Goal: Check status: Check status

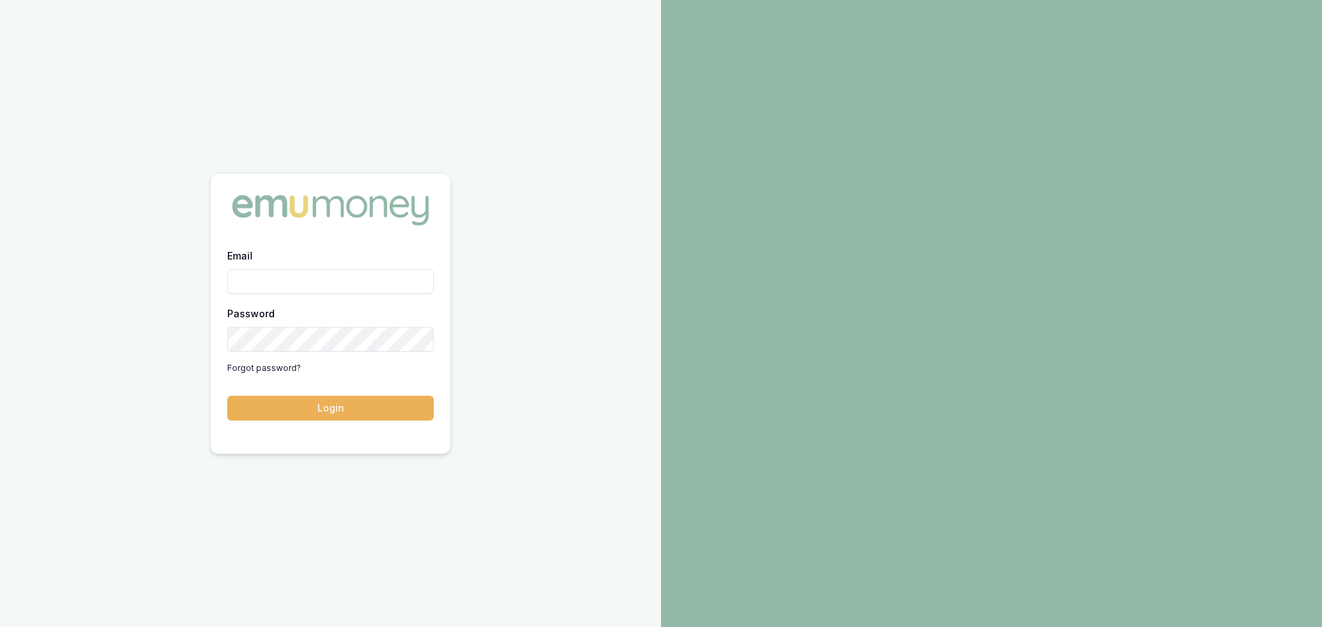
click at [262, 269] on input "Email" at bounding box center [330, 281] width 207 height 25
type input "evette.abdo@emumoney.com.au"
click at [323, 399] on button "Login" at bounding box center [330, 408] width 207 height 25
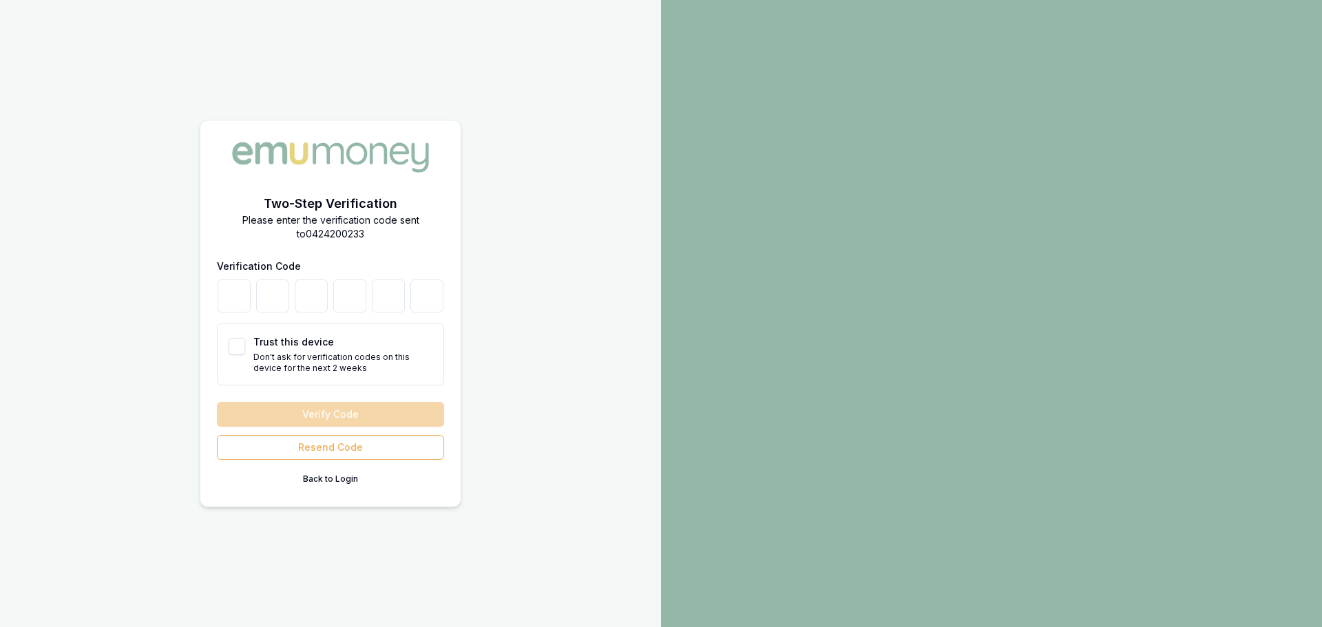
click at [233, 338] on button "Trust this device" at bounding box center [237, 346] width 17 height 17
checkbox input "true"
type button "on"
click at [235, 284] on input "number" at bounding box center [234, 296] width 33 height 33
type input "3"
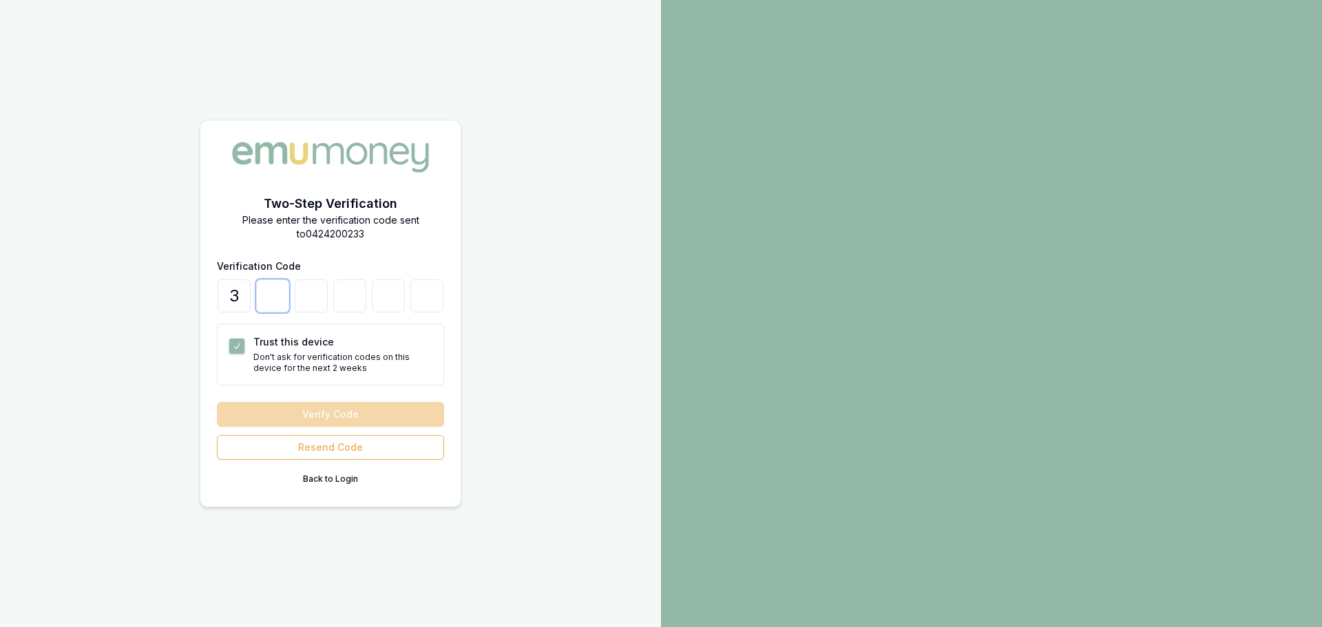
type input "0"
type input "7"
type input "1"
type input "4"
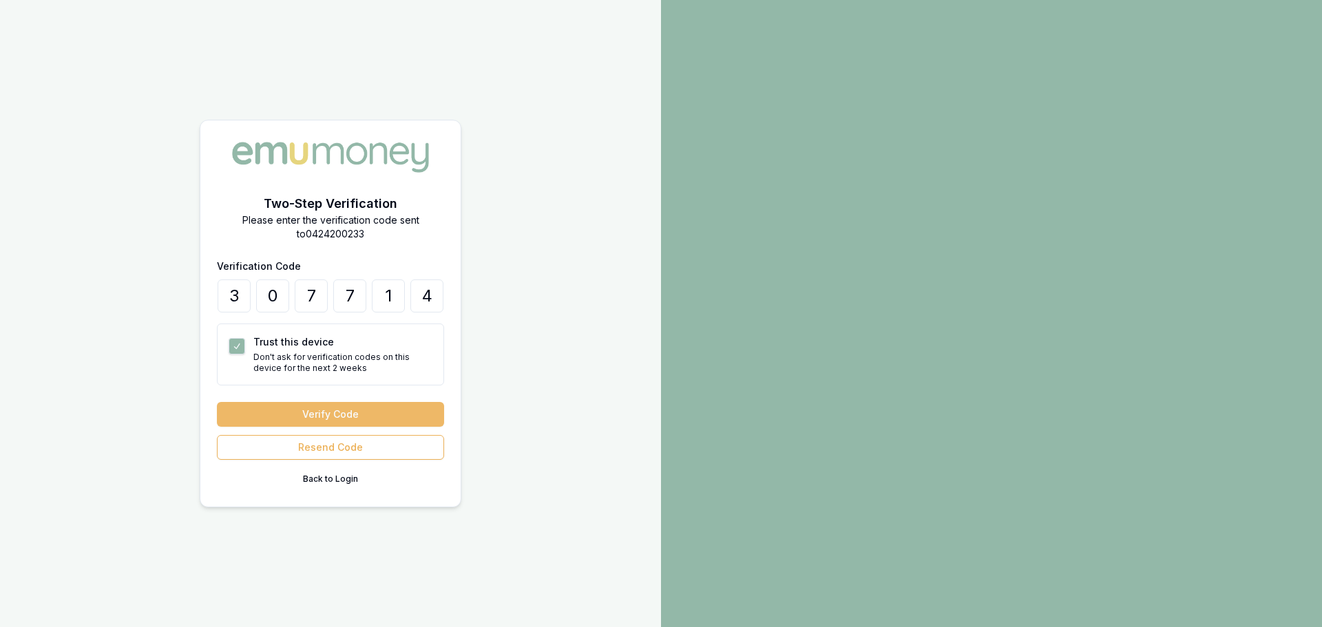
click at [335, 402] on button "Verify Code" at bounding box center [330, 414] width 227 height 25
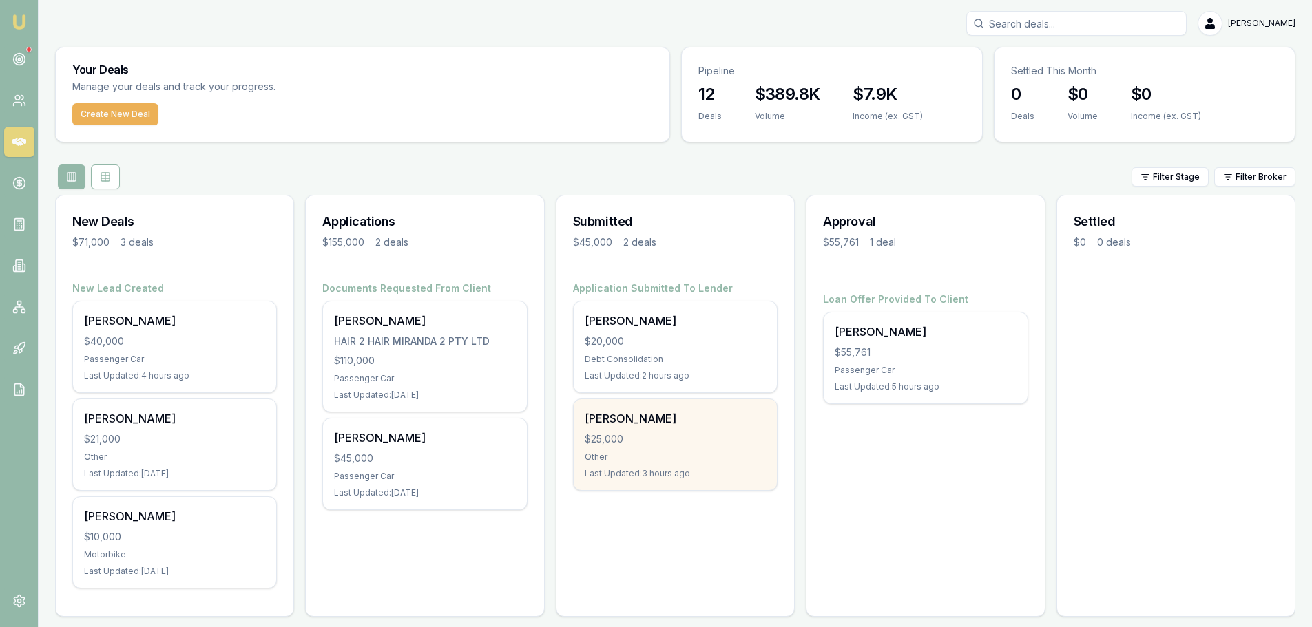
click at [710, 450] on div "[PERSON_NAME] $25,000 Other Last Updated: 3 hours ago" at bounding box center [674, 444] width 203 height 91
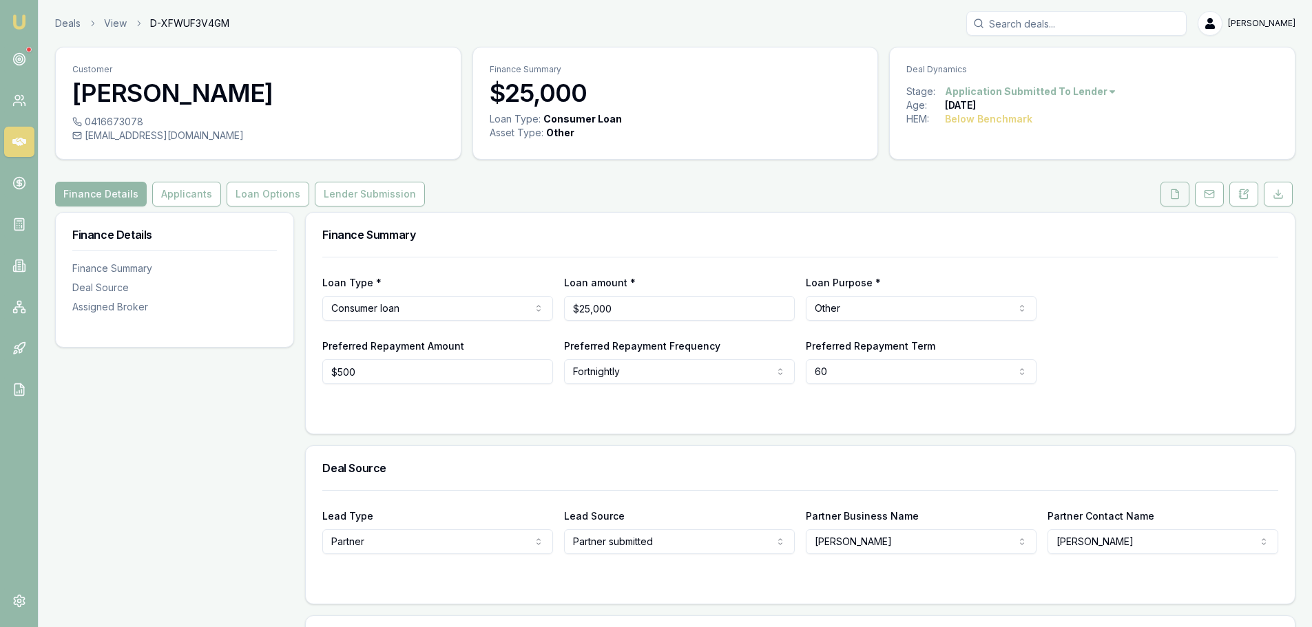
click at [1175, 192] on polyline at bounding box center [1176, 190] width 3 height 3
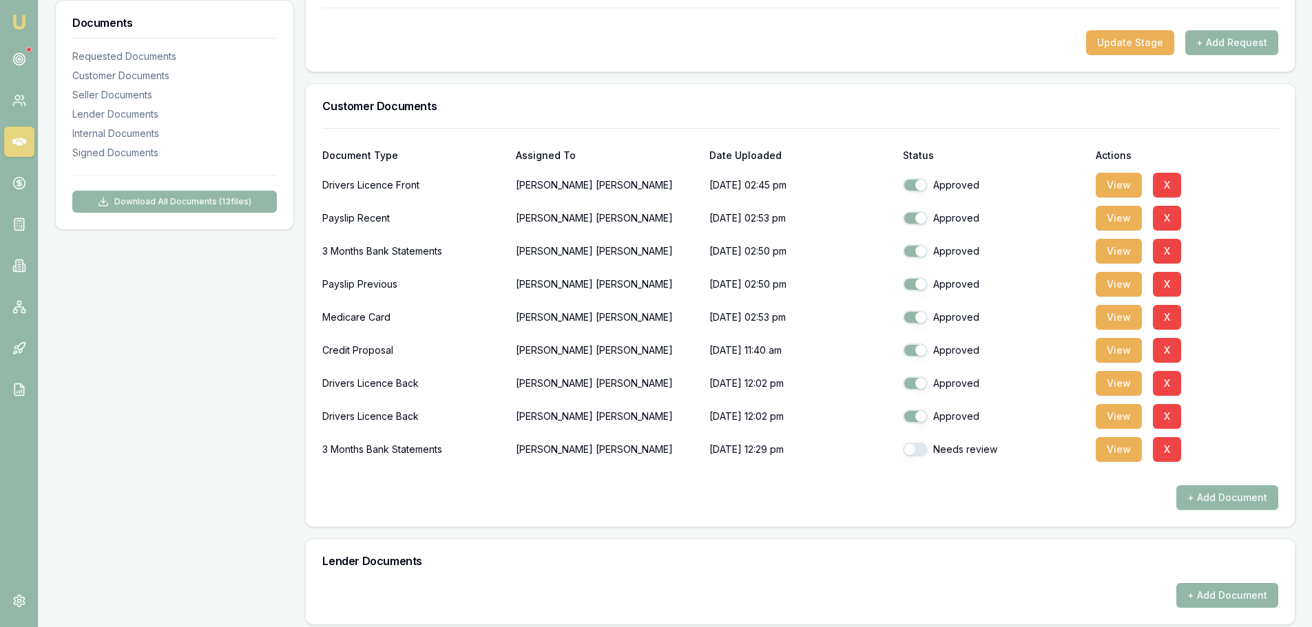
scroll to position [275, 0]
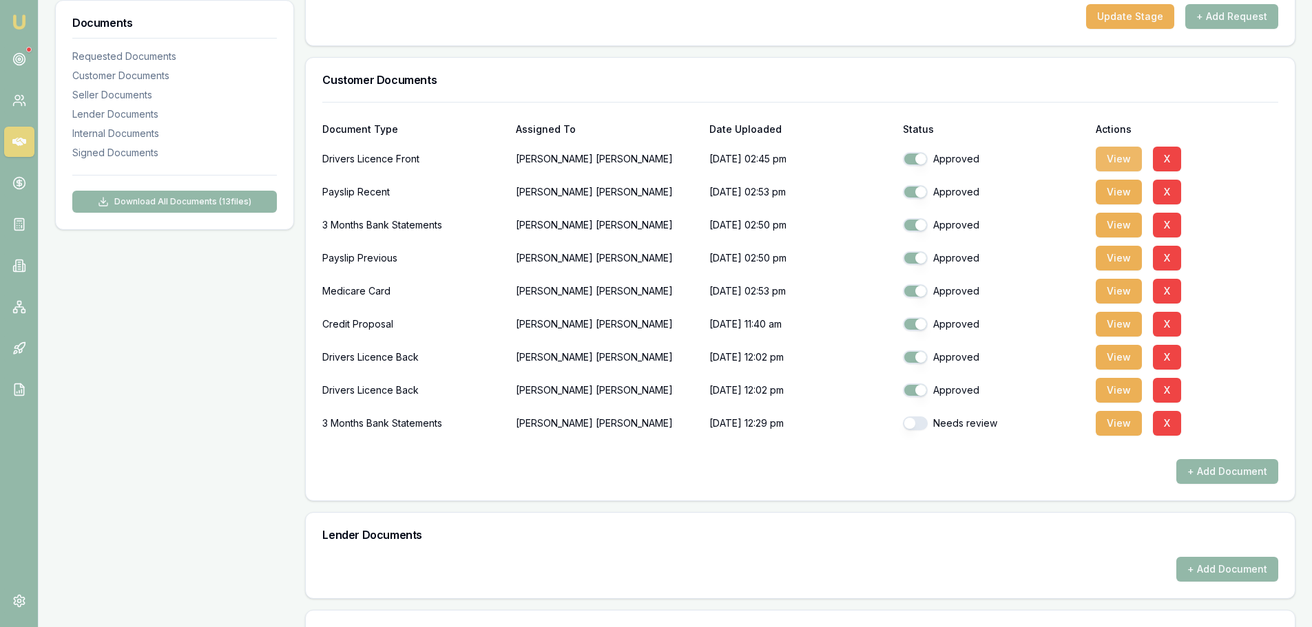
click at [1120, 158] on button "View" at bounding box center [1118, 159] width 46 height 25
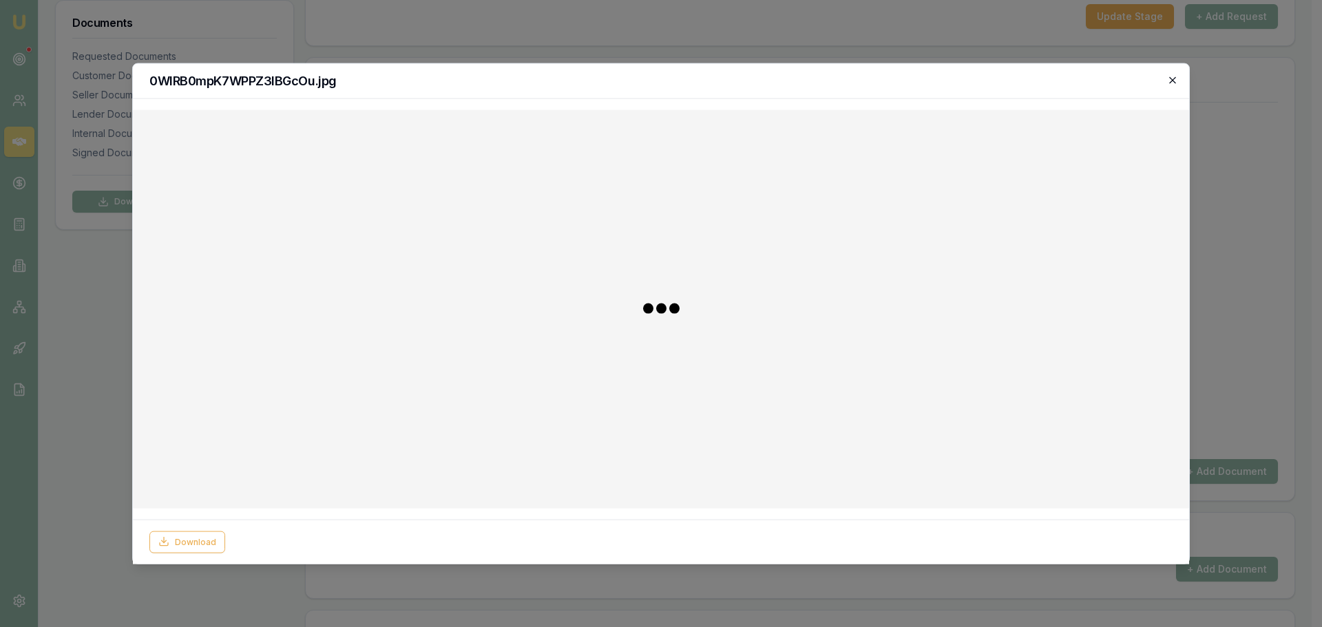
click at [1171, 81] on icon "button" at bounding box center [1172, 79] width 11 height 11
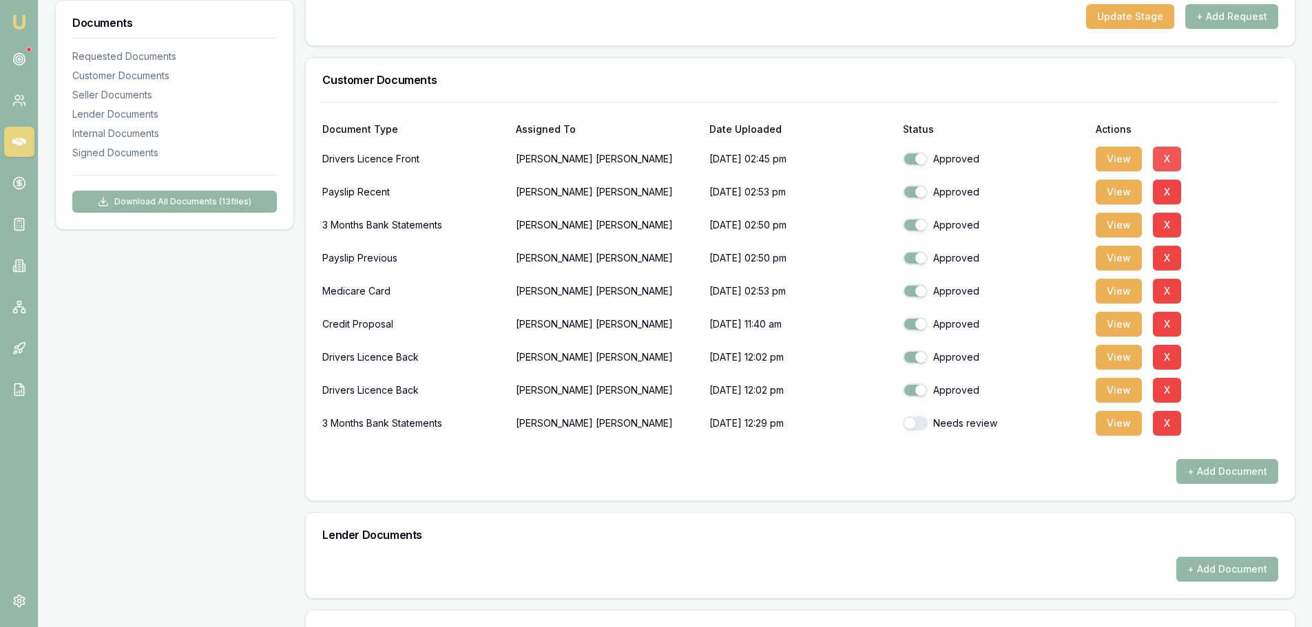
click at [1159, 156] on button "X" at bounding box center [1166, 159] width 28 height 25
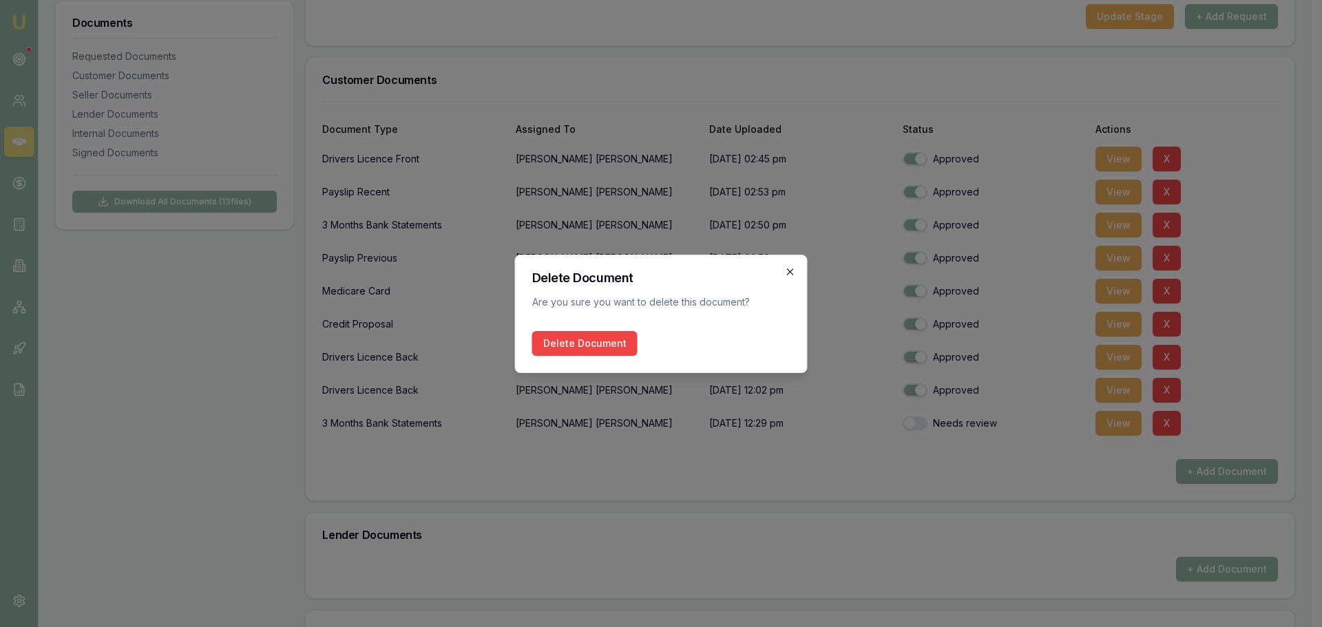
click at [792, 266] on icon "button" at bounding box center [790, 271] width 11 height 11
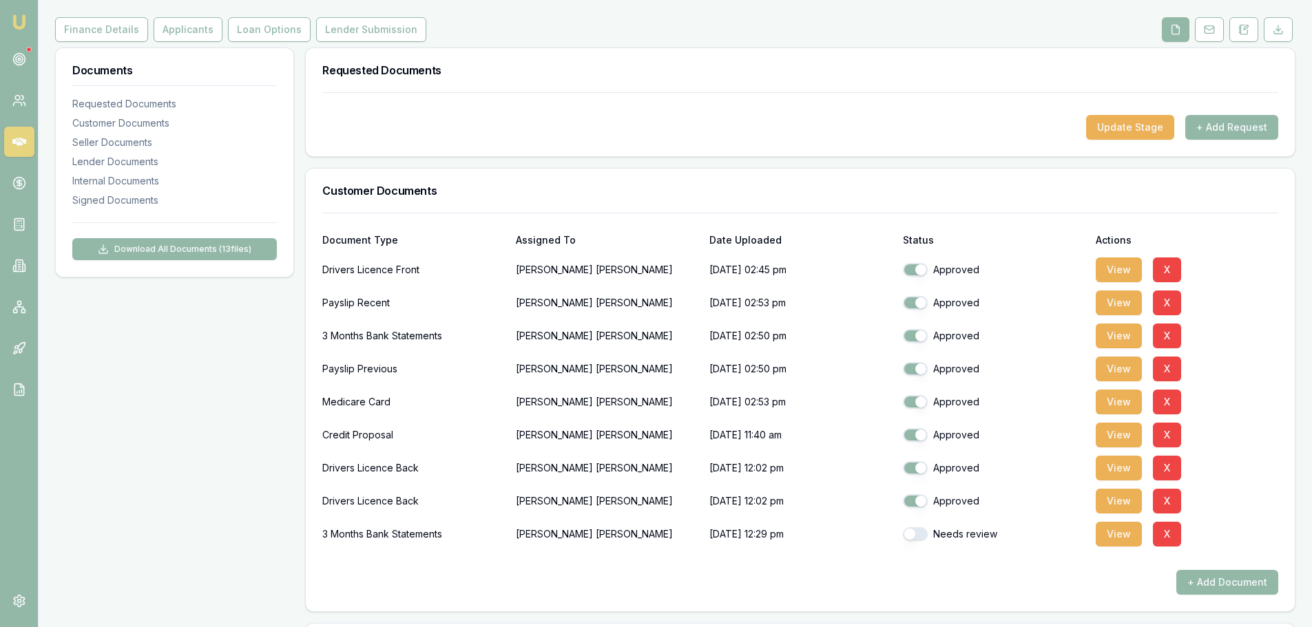
scroll to position [0, 0]
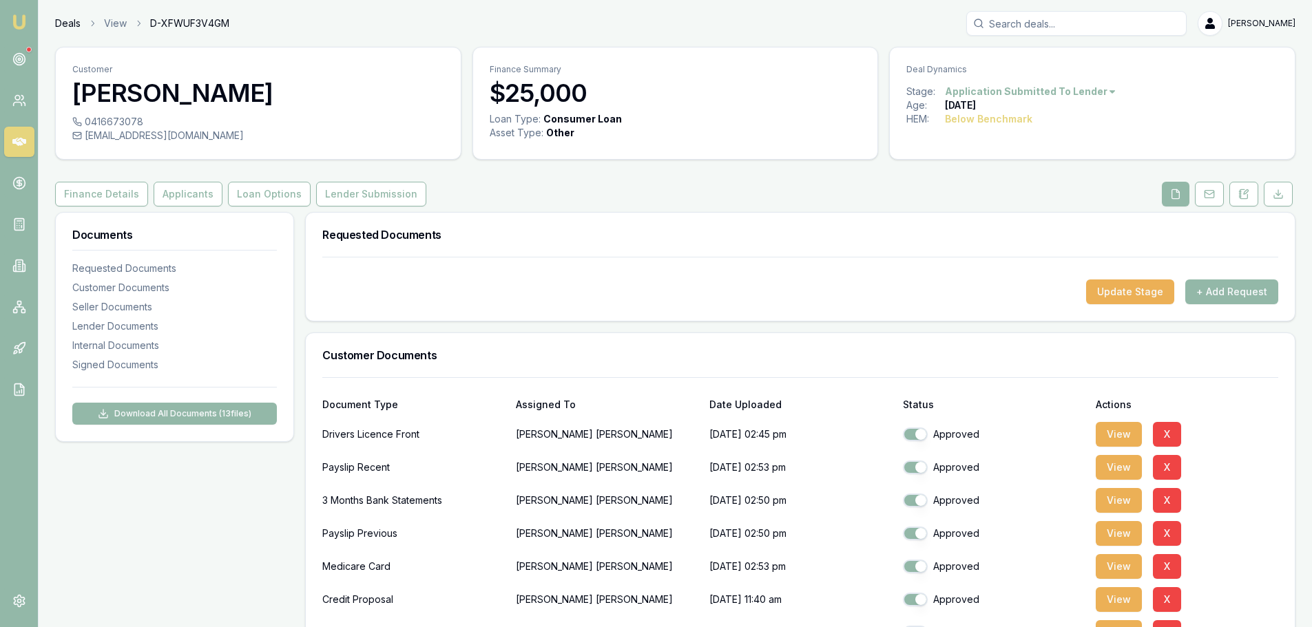
click at [59, 19] on link "Deals" at bounding box center [67, 24] width 25 height 14
